Goal: Navigation & Orientation: Understand site structure

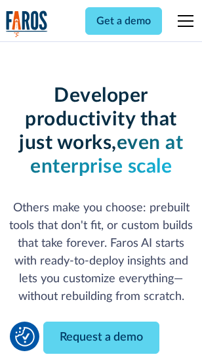
scroll to position [157, 0]
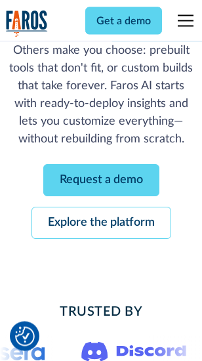
click at [101, 181] on link "Request a demo" at bounding box center [101, 181] width 116 height 32
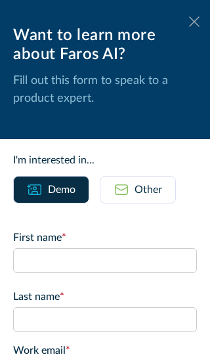
click at [189, 22] on icon at bounding box center [194, 21] width 10 height 10
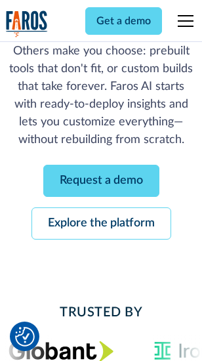
scroll to position [199, 0]
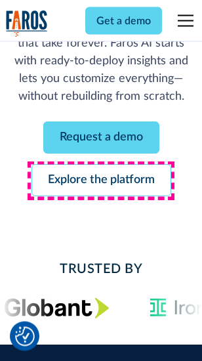
click at [101, 181] on link "Explore the platform" at bounding box center [101, 181] width 140 height 32
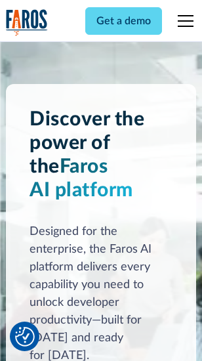
scroll to position [9988, 0]
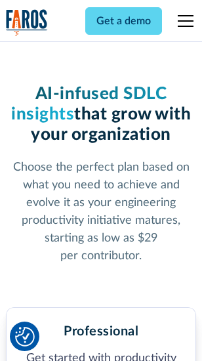
scroll to position [2078, 0]
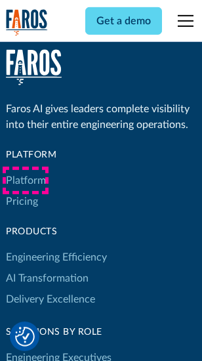
click at [26, 180] on link "Platform" at bounding box center [26, 180] width 40 height 21
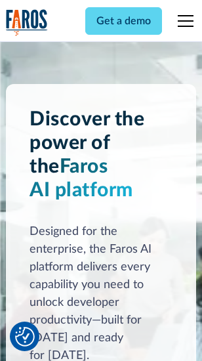
scroll to position [10409, 0]
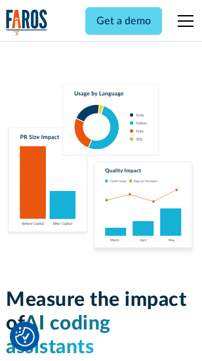
scroll to position [8185, 0]
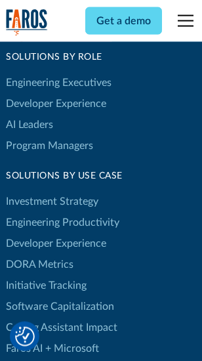
click at [39, 254] on link "DORA Metrics" at bounding box center [40, 264] width 68 height 21
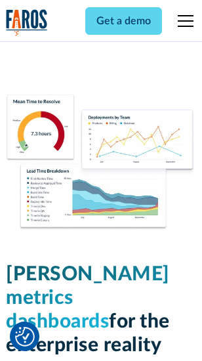
scroll to position [5805, 0]
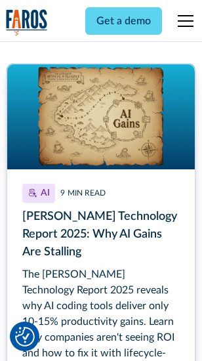
scroll to position [6030, 0]
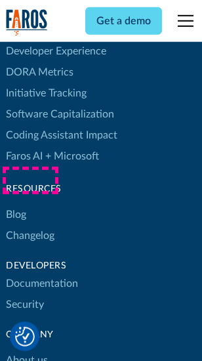
click at [30, 225] on link "Changelog" at bounding box center [30, 235] width 49 height 21
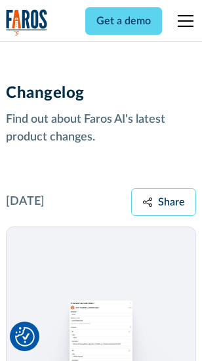
scroll to position [16078, 0]
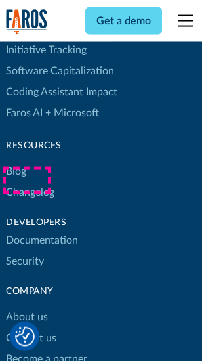
click at [26, 306] on link "About us" at bounding box center [27, 316] width 42 height 21
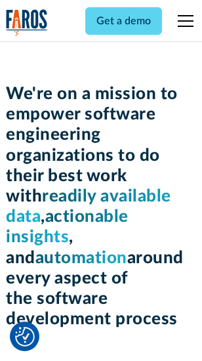
scroll to position [4534, 0]
